Goal: Navigation & Orientation: Find specific page/section

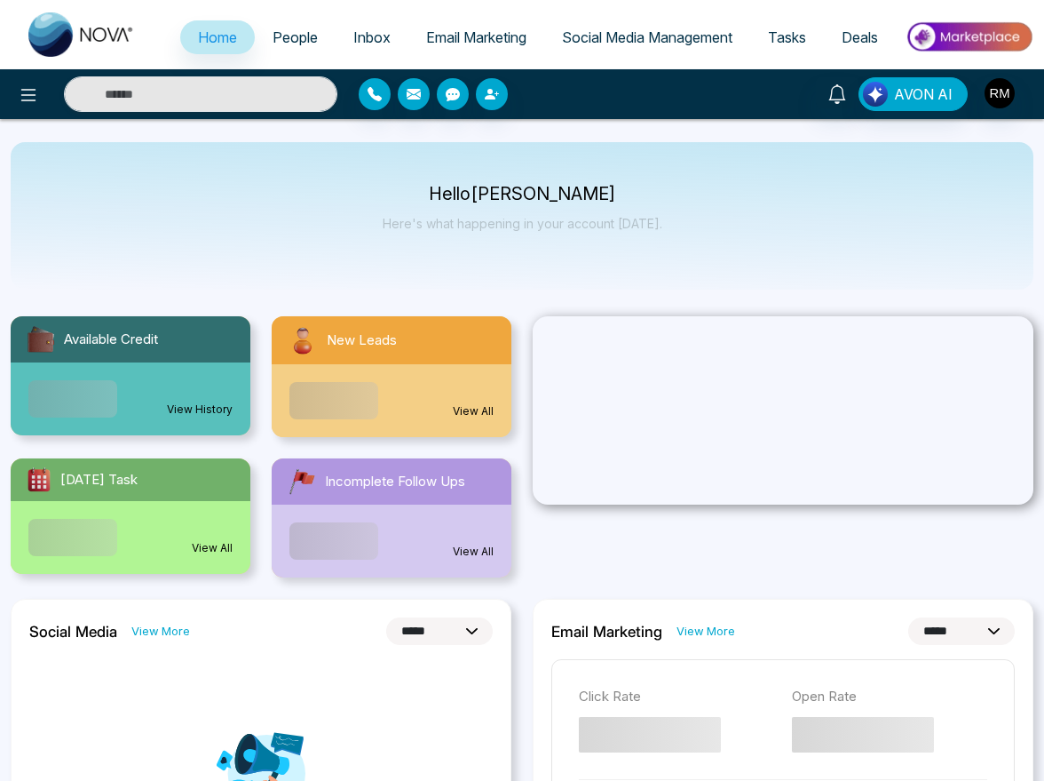
select select "*"
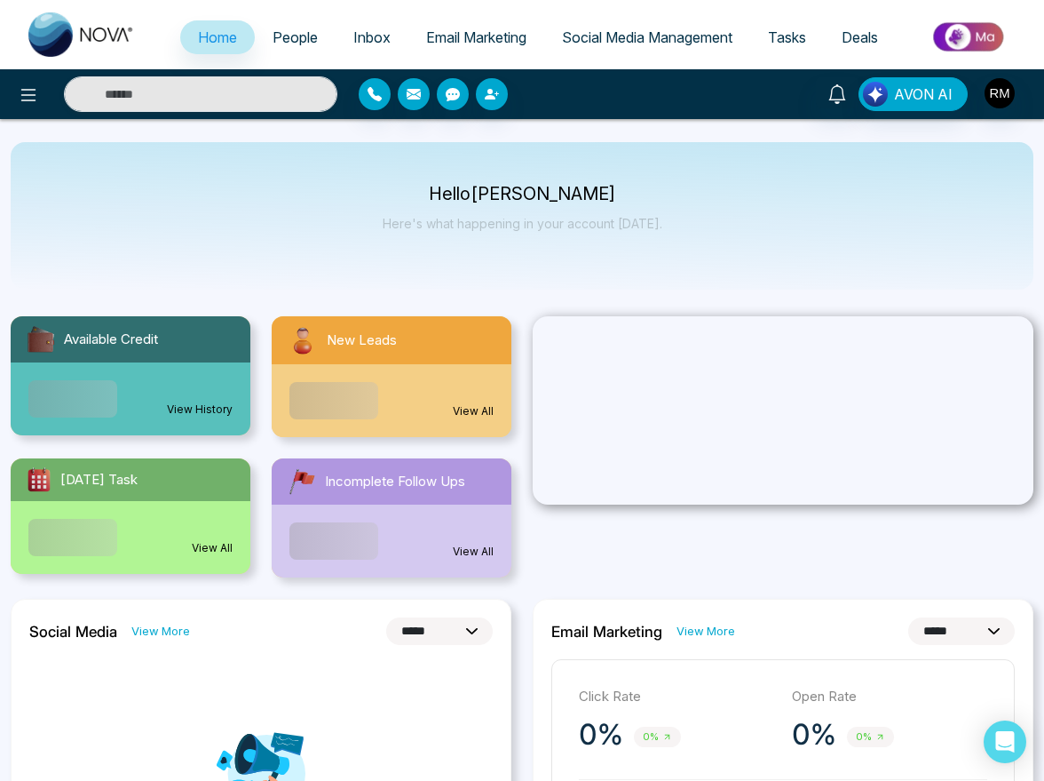
click at [278, 28] on span "People" at bounding box center [295, 37] width 45 height 18
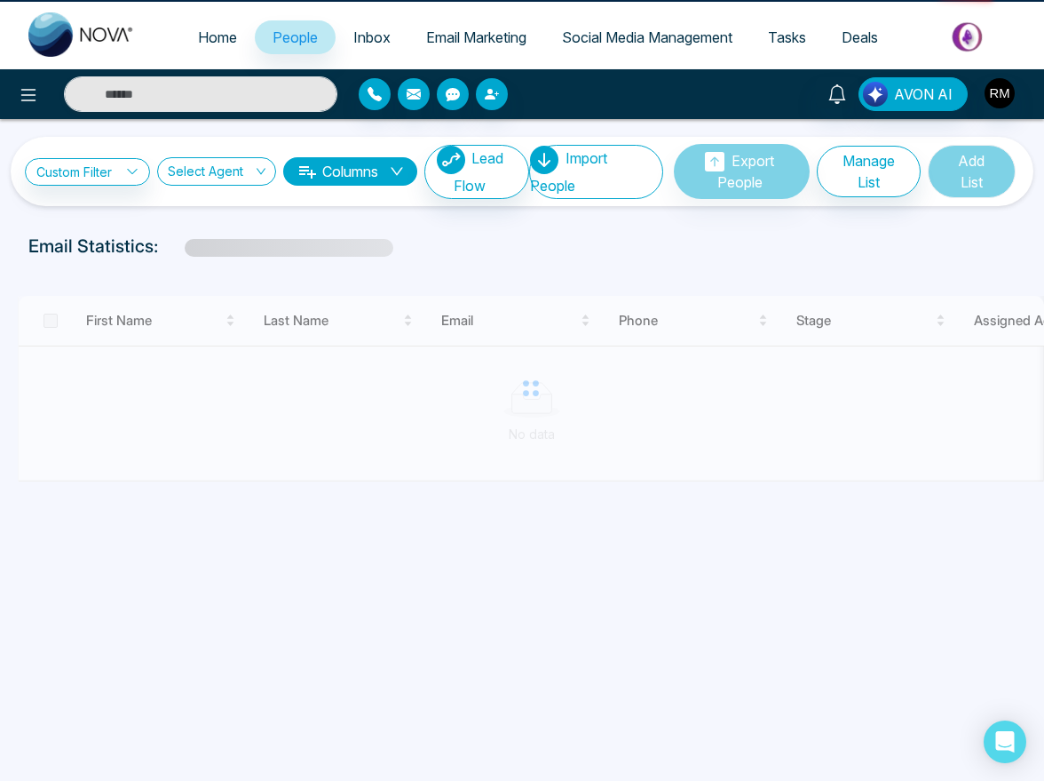
click at [377, 35] on span "Inbox" at bounding box center [371, 37] width 37 height 18
